Goal: Task Accomplishment & Management: Manage account settings

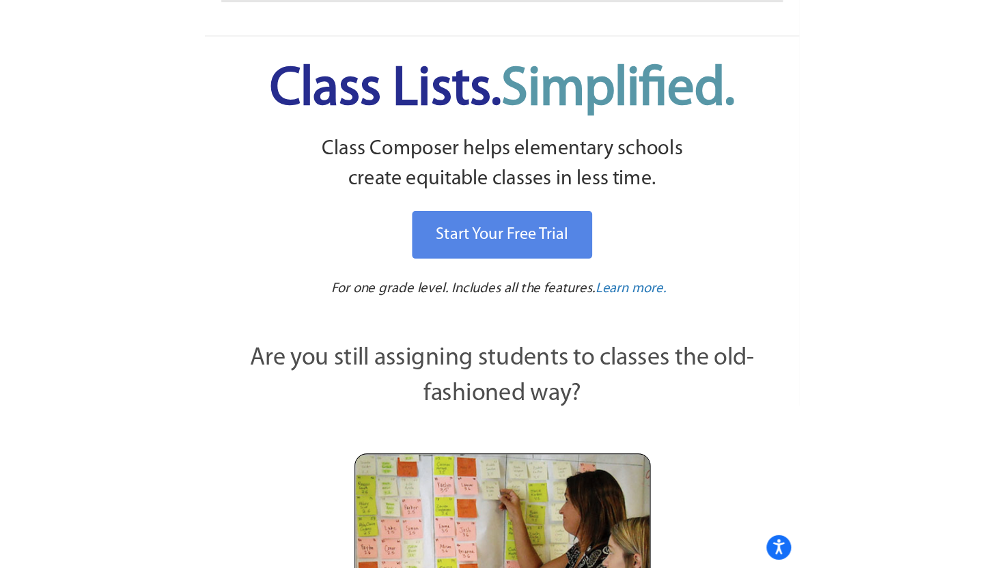
scroll to position [104, 0]
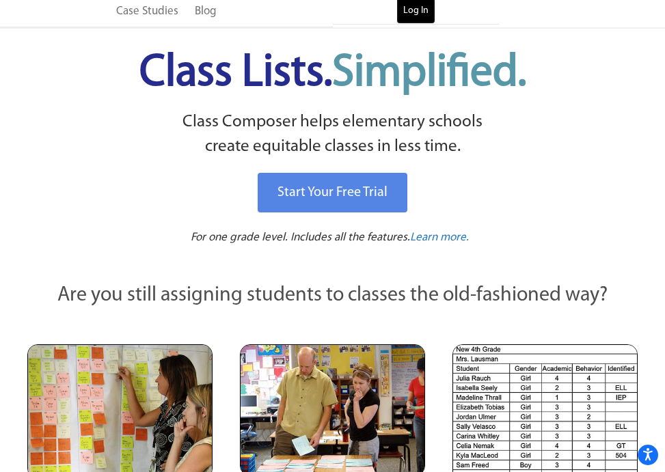
click at [426, 10] on link "Log In" at bounding box center [415, 10] width 39 height 27
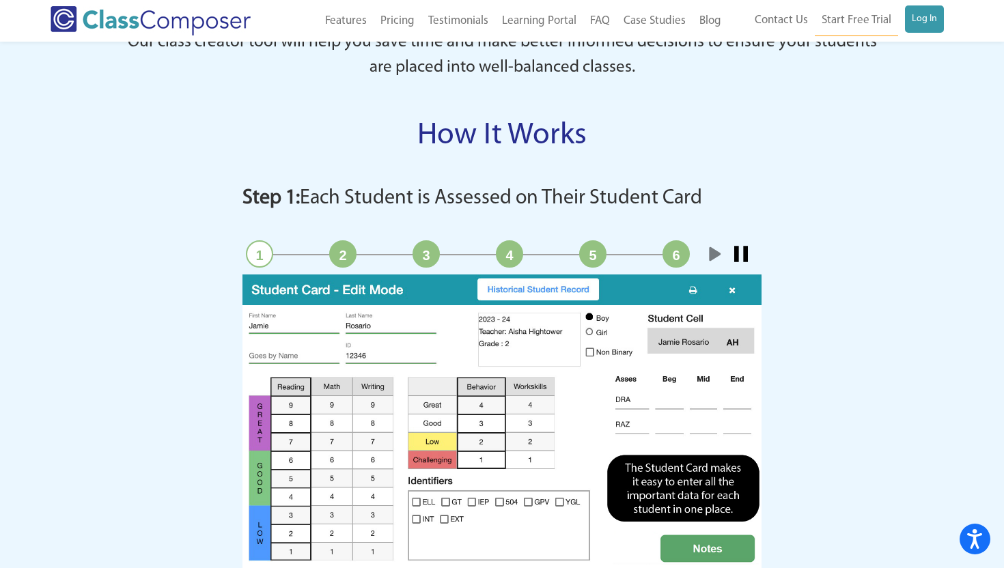
scroll to position [1201, 0]
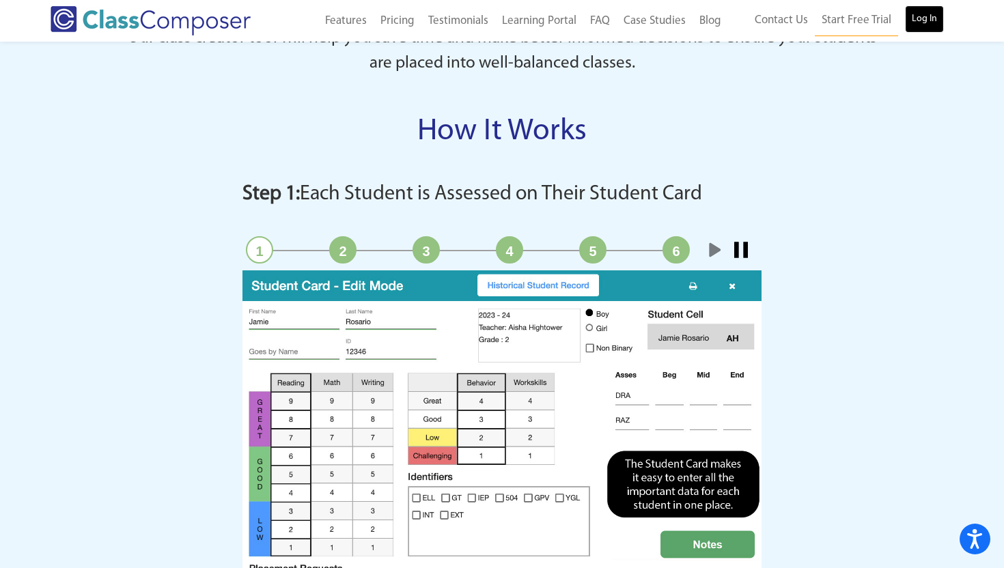
click at [493, 14] on link "Log In" at bounding box center [924, 18] width 39 height 27
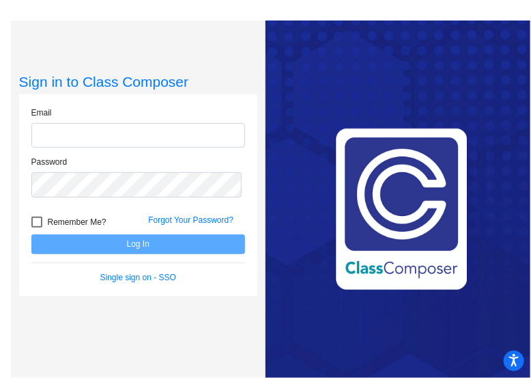
type input "[PERSON_NAME][EMAIL_ADDRESS][PERSON_NAME][DOMAIN_NAME]"
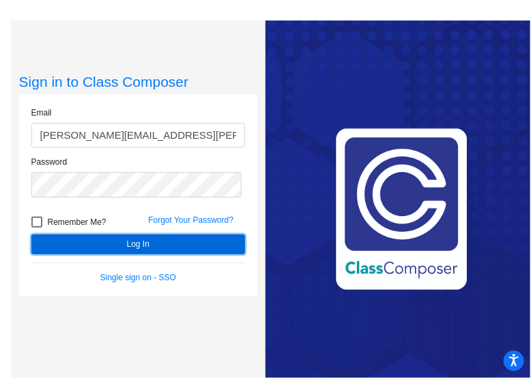
click at [131, 242] on button "Log In" at bounding box center [138, 244] width 214 height 20
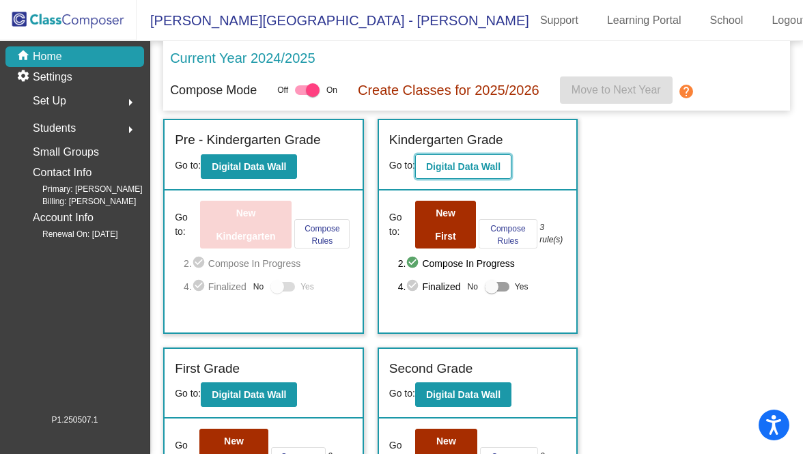
click at [456, 162] on b "Digital Data Wall" at bounding box center [463, 166] width 74 height 11
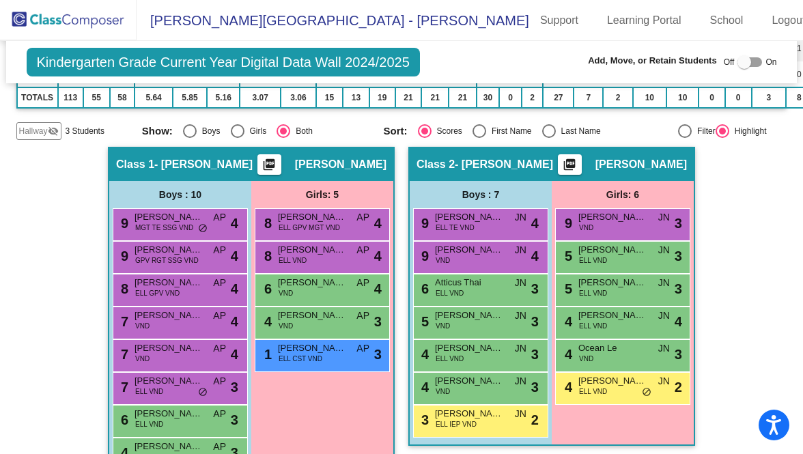
scroll to position [336, 0]
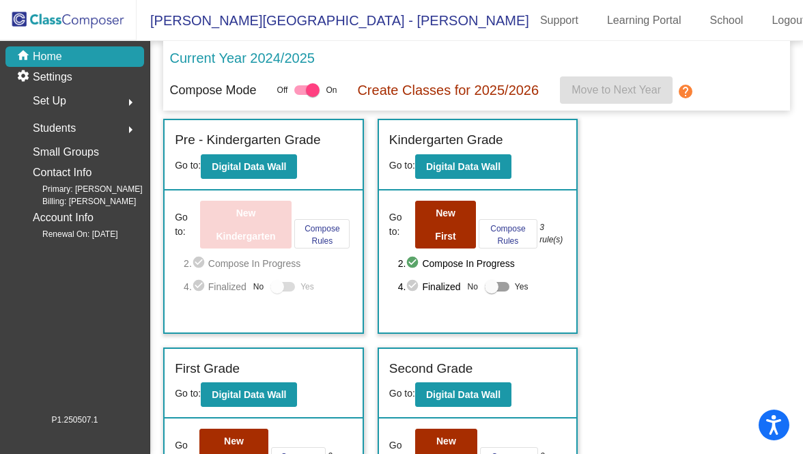
click at [298, 57] on p "Current Year 2024/2025" at bounding box center [242, 58] width 145 height 20
click at [464, 85] on p "Create Classes for 2025/2026" at bounding box center [449, 90] width 182 height 20
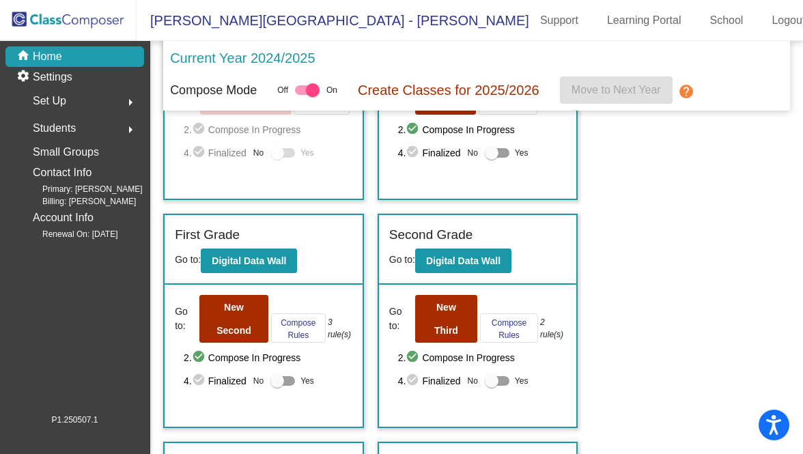
scroll to position [134, 0]
click at [269, 257] on b "Digital Data Wall" at bounding box center [249, 260] width 74 height 11
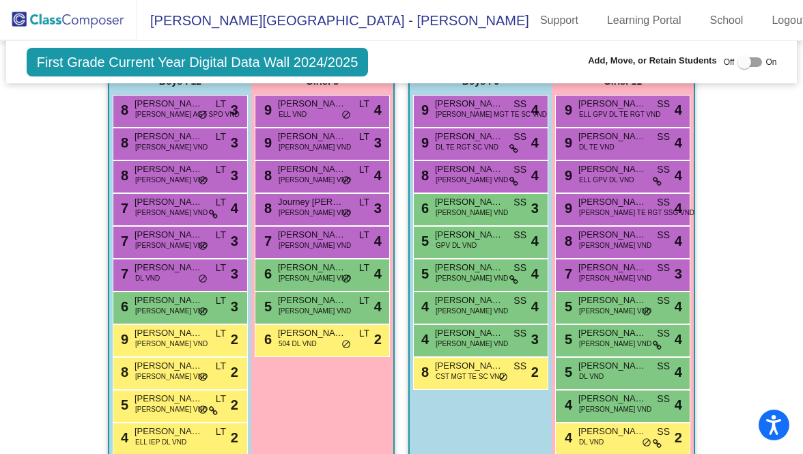
scroll to position [496, 0]
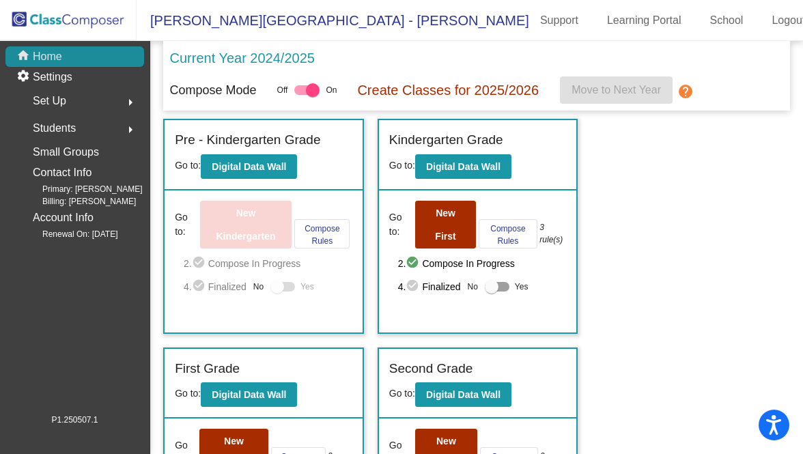
click at [64, 60] on div "home Home" at bounding box center [74, 56] width 139 height 20
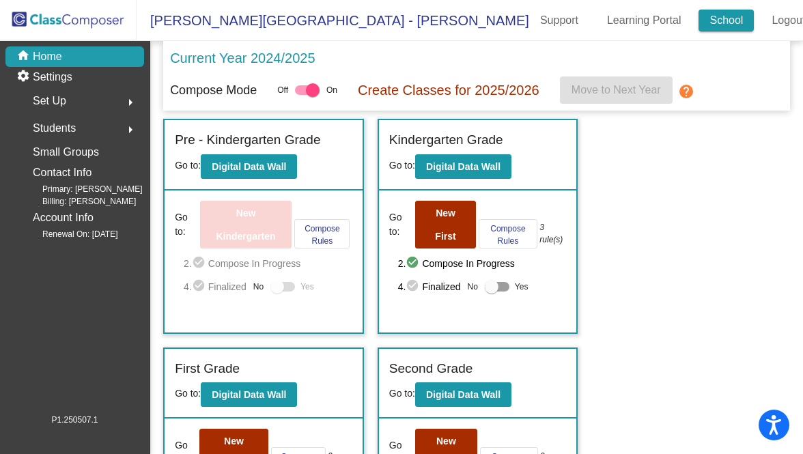
click at [531, 23] on link "School" at bounding box center [726, 21] width 55 height 22
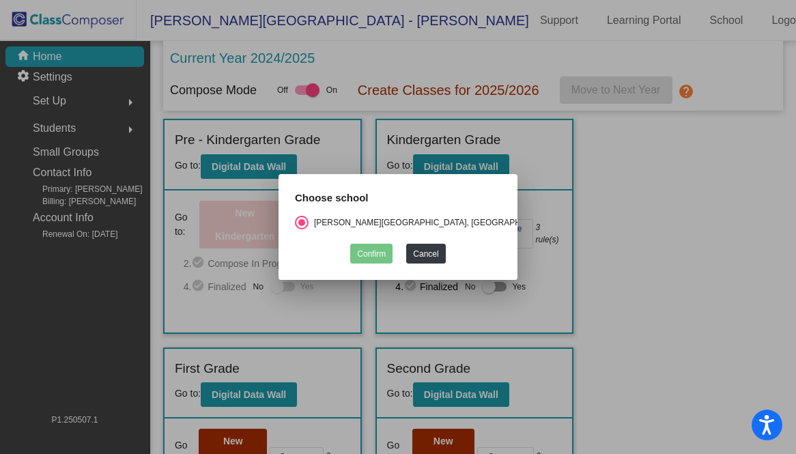
click at [531, 191] on div at bounding box center [398, 227] width 796 height 454
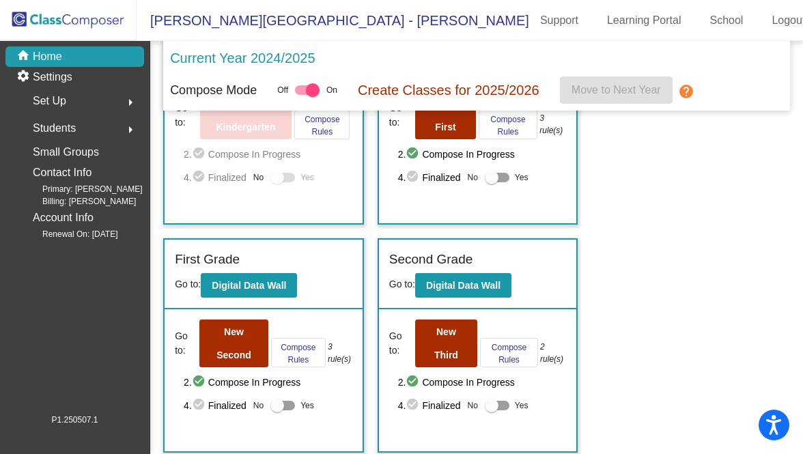
scroll to position [109, 0]
click at [255, 288] on b "Digital Data Wall" at bounding box center [249, 285] width 74 height 11
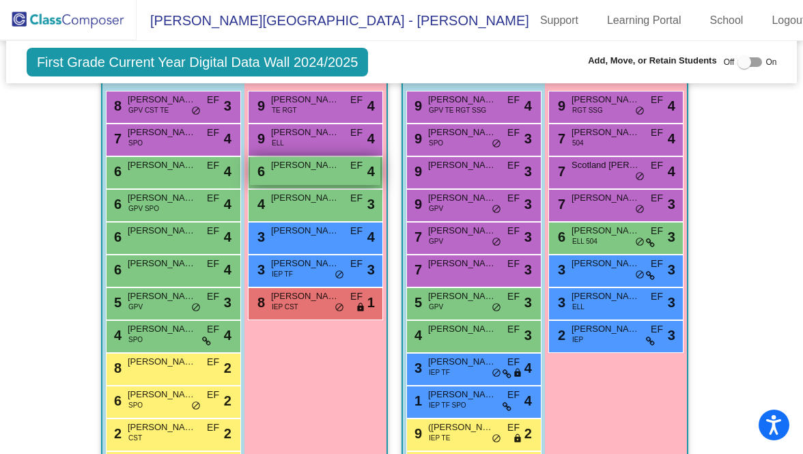
scroll to position [935, 0]
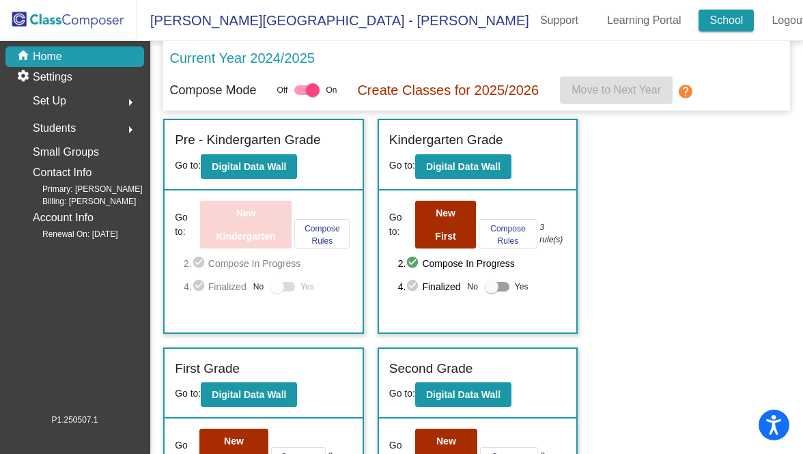
click at [531, 12] on link "School" at bounding box center [726, 21] width 55 height 22
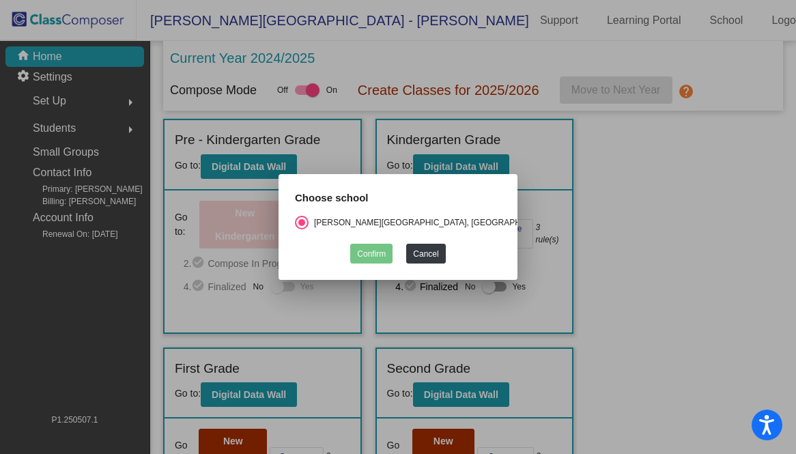
click at [54, 58] on div at bounding box center [398, 227] width 796 height 454
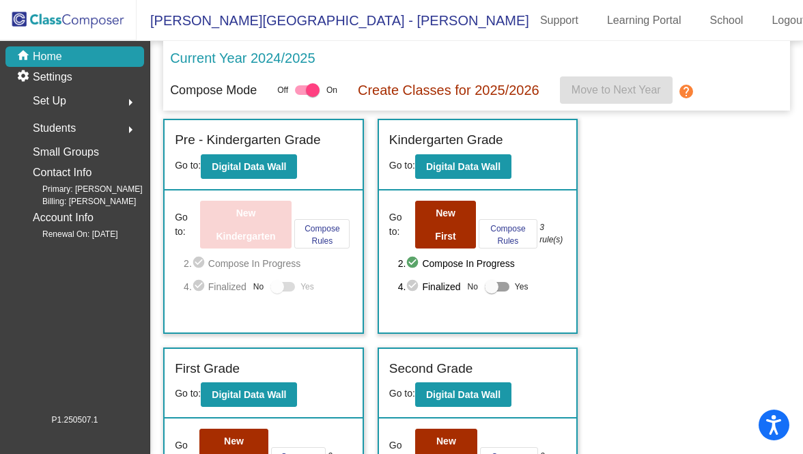
click at [262, 50] on p "Current Year 2024/2025" at bounding box center [242, 58] width 145 height 20
click at [531, 20] on link "Logout" at bounding box center [788, 21] width 55 height 22
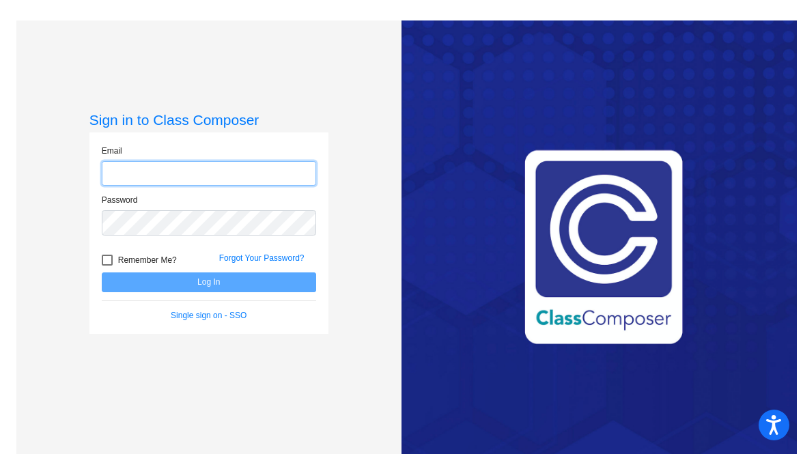
click at [293, 167] on input "email" at bounding box center [209, 173] width 214 height 25
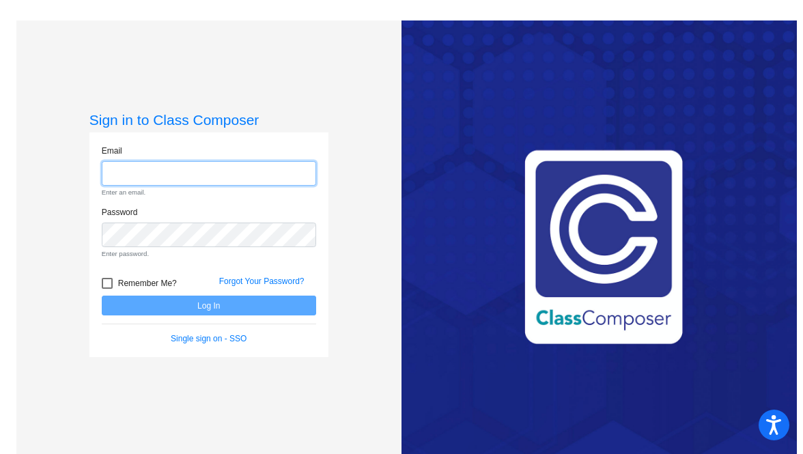
type input "[PERSON_NAME][EMAIL_ADDRESS][PERSON_NAME][DOMAIN_NAME]"
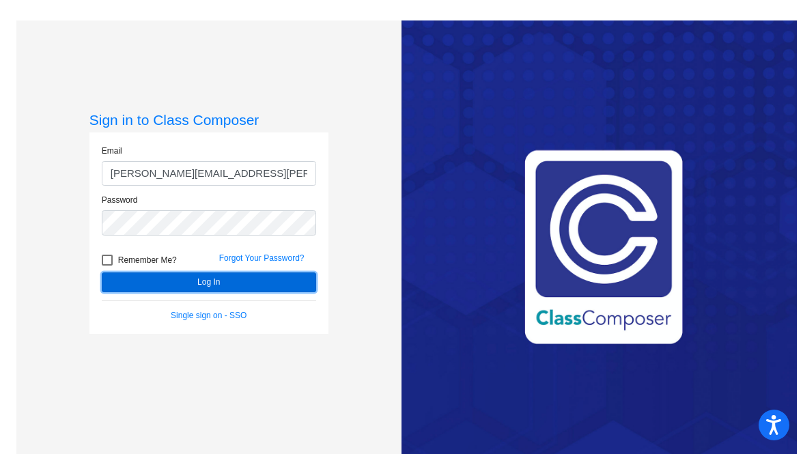
click at [210, 277] on button "Log In" at bounding box center [209, 283] width 214 height 20
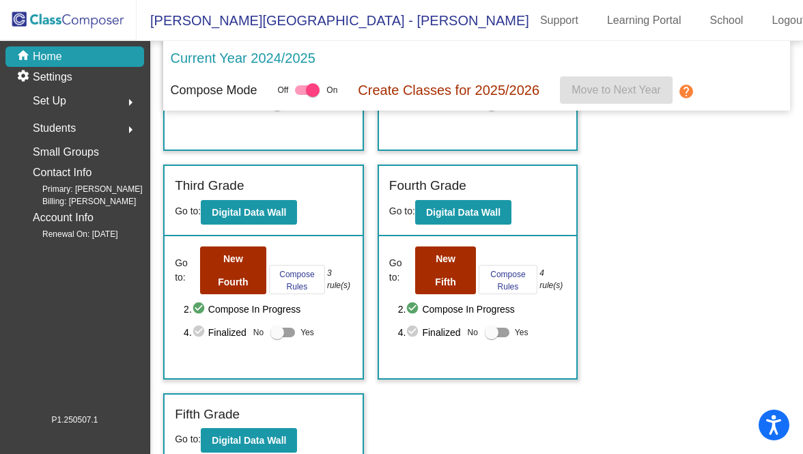
scroll to position [421, 0]
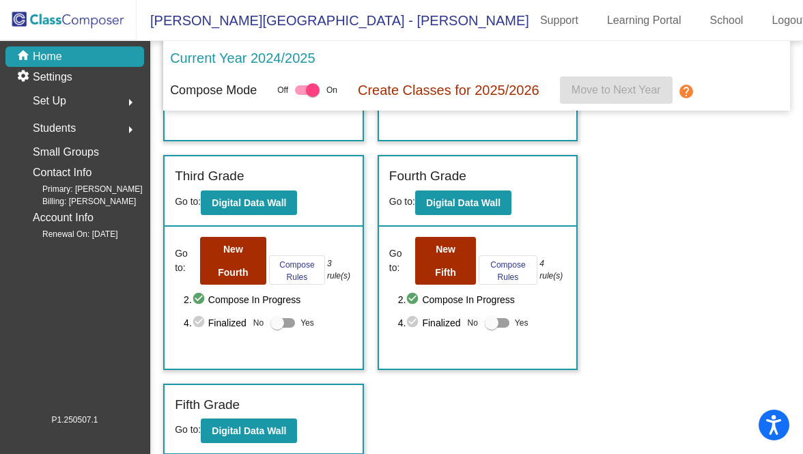
click at [411, 90] on p "Create Classes for 2025/2026" at bounding box center [449, 90] width 182 height 20
click at [293, 56] on p "Current Year 2024/2025" at bounding box center [242, 58] width 145 height 20
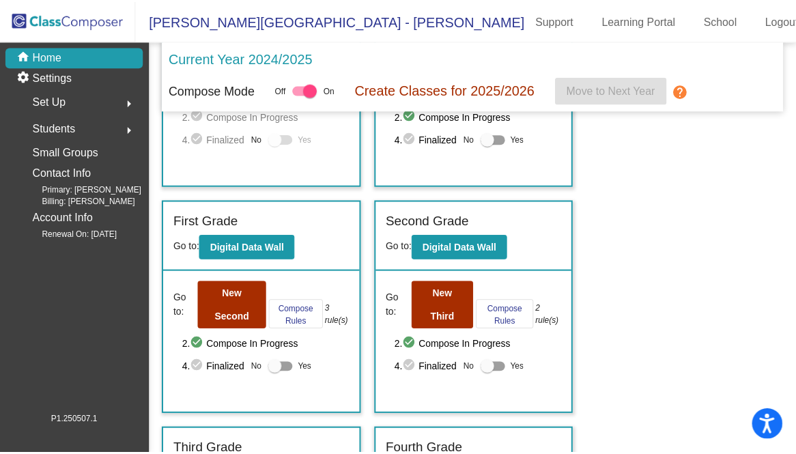
scroll to position [0, 0]
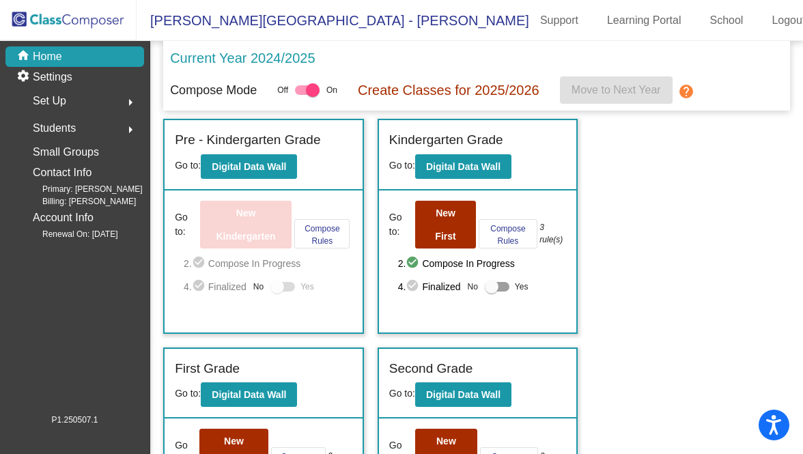
click at [316, 91] on div at bounding box center [313, 90] width 14 height 14
click at [302, 95] on input "checkbox" at bounding box center [301, 95] width 1 height 1
checkbox input "false"
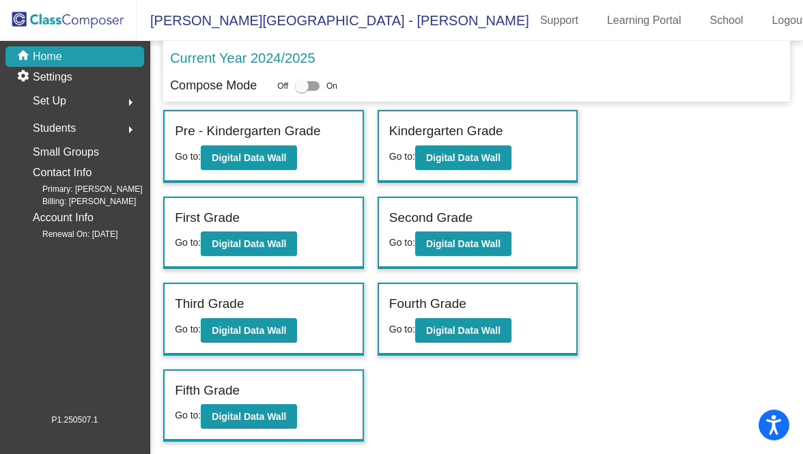
click at [296, 55] on p "Current Year 2024/2025" at bounding box center [242, 58] width 145 height 20
click at [89, 124] on div "Students arrow_right" at bounding box center [79, 128] width 130 height 27
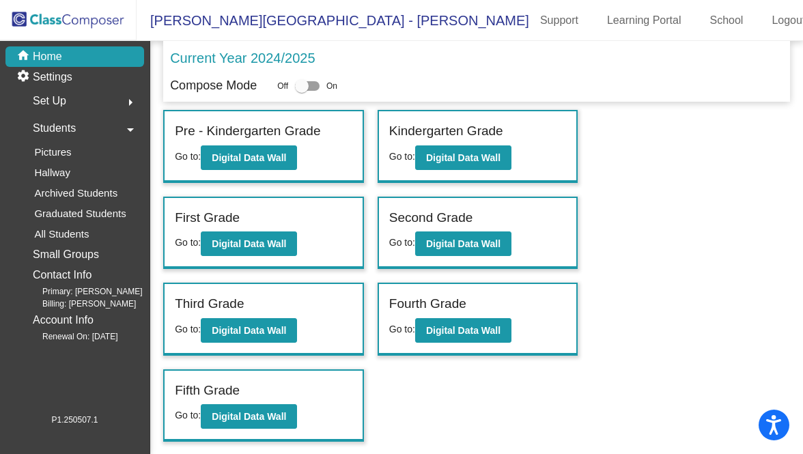
click at [70, 53] on div "home Home" at bounding box center [74, 56] width 139 height 20
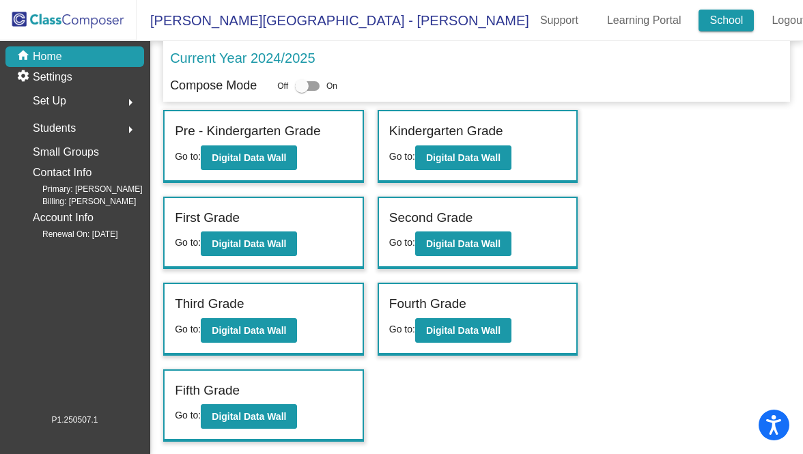
click at [531, 27] on link "School" at bounding box center [726, 21] width 55 height 22
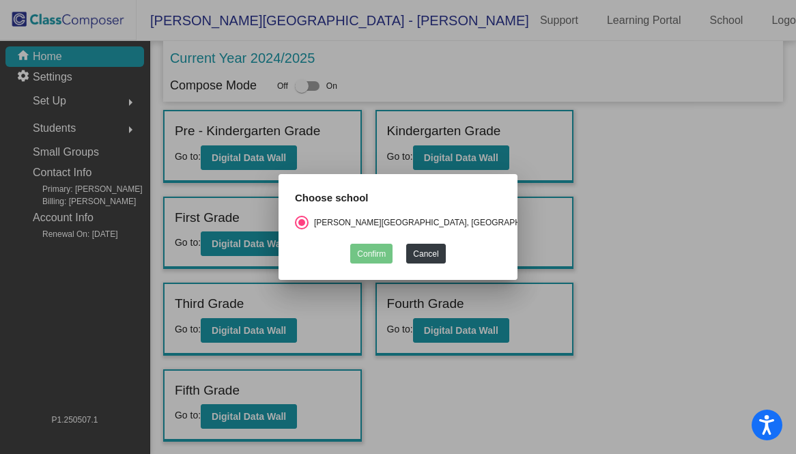
click at [396, 248] on div "Confirm Cancel" at bounding box center [398, 250] width 206 height 27
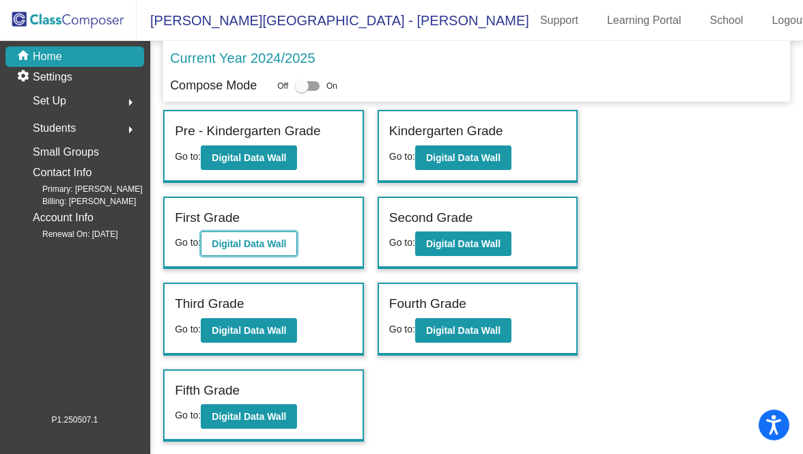
click at [257, 240] on b "Digital Data Wall" at bounding box center [249, 243] width 74 height 11
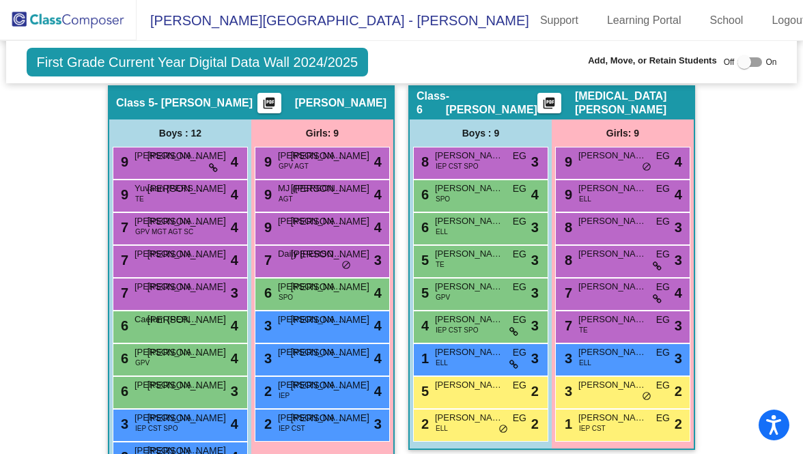
scroll to position [1418, 0]
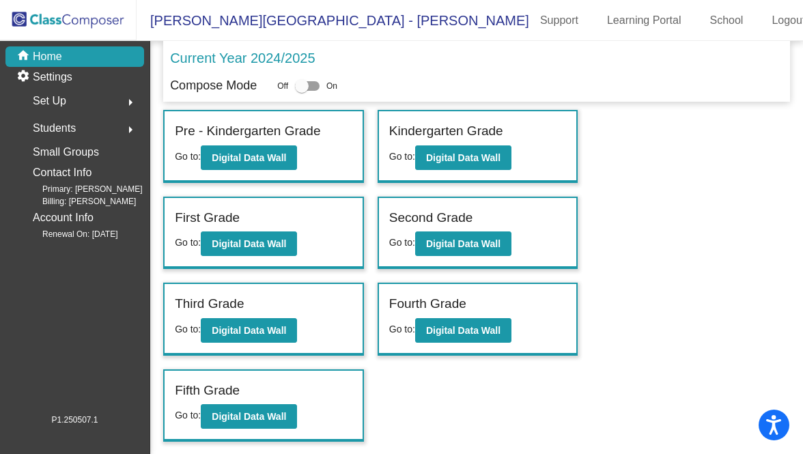
click at [294, 56] on p "Current Year 2024/2025" at bounding box center [242, 58] width 145 height 20
